Goal: Information Seeking & Learning: Learn about a topic

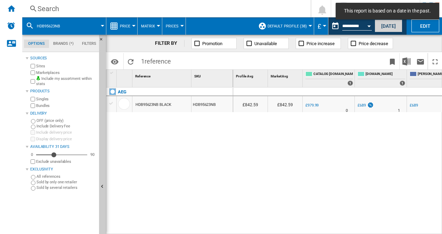
click at [386, 27] on button "[DATE]" at bounding box center [389, 25] width 28 height 13
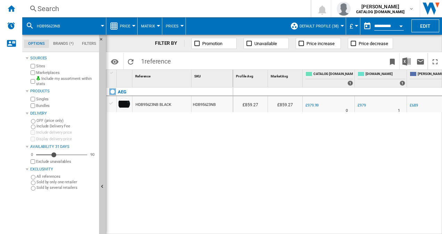
click at [53, 8] on div "Search" at bounding box center [165, 9] width 255 height 10
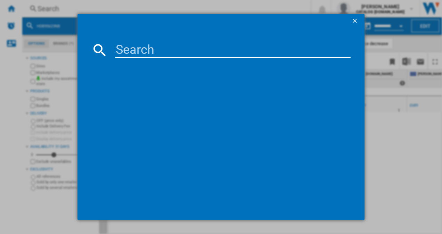
click at [135, 55] on input at bounding box center [233, 50] width 236 height 17
paste input "CCE84779FB"
type input "CCE84779FB"
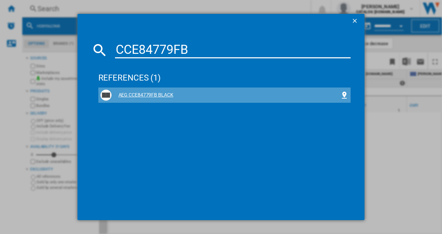
click at [147, 93] on div "AEG CCE84779FB BLACK" at bounding box center [226, 95] width 229 height 7
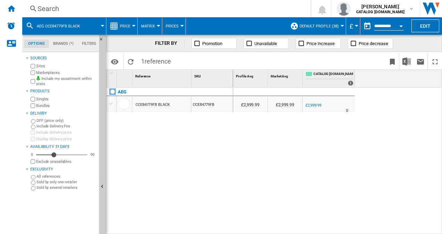
click at [161, 106] on div "CCE84779FB BLACK" at bounding box center [153, 105] width 34 height 16
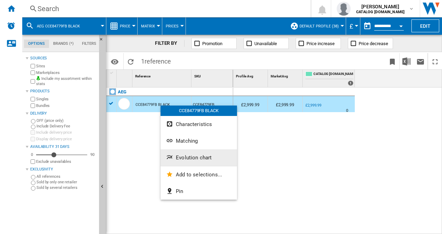
click at [192, 159] on span "Evolution chart" at bounding box center [194, 158] width 36 height 6
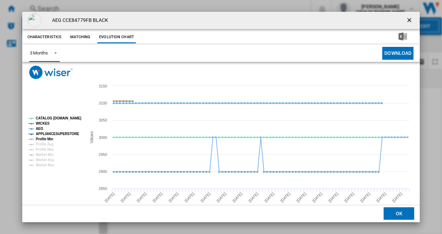
click at [54, 55] on span "Product popup" at bounding box center [53, 52] width 8 height 6
click at [53, 70] on md-option "6 Months" at bounding box center [47, 70] width 47 height 17
